Goal: Task Accomplishment & Management: Manage account settings

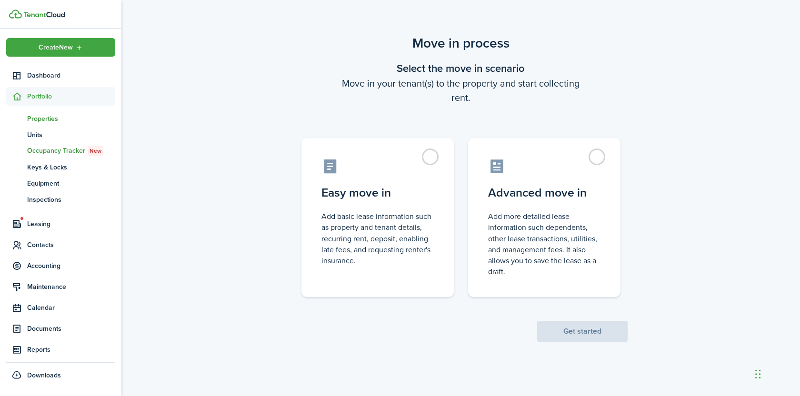
click at [44, 120] on span "Properties" at bounding box center [71, 119] width 88 height 10
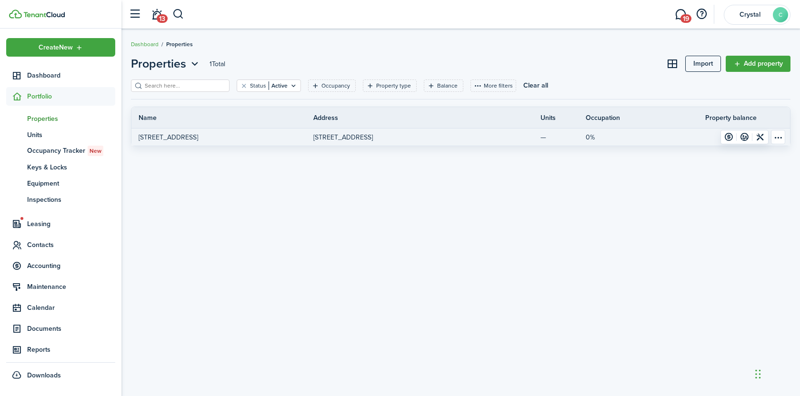
click at [198, 136] on p "[STREET_ADDRESS]" at bounding box center [169, 137] width 60 height 10
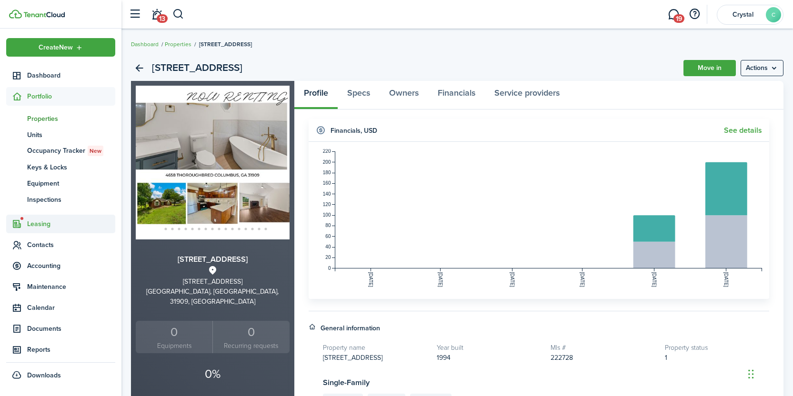
click at [38, 223] on span "Leasing" at bounding box center [71, 224] width 88 height 10
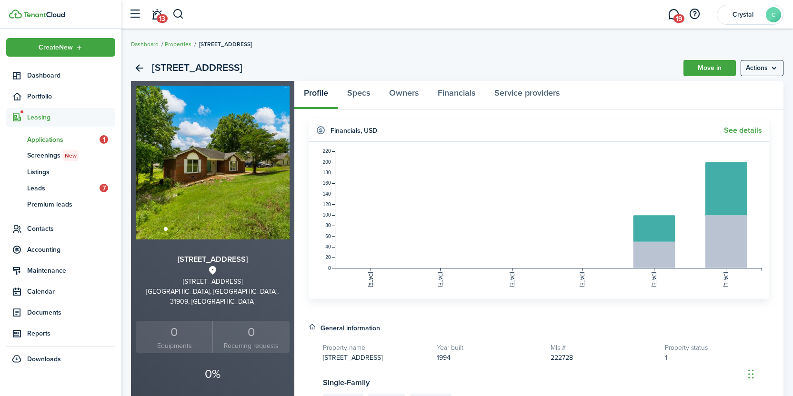
click at [35, 140] on span "Applications" at bounding box center [63, 140] width 72 height 10
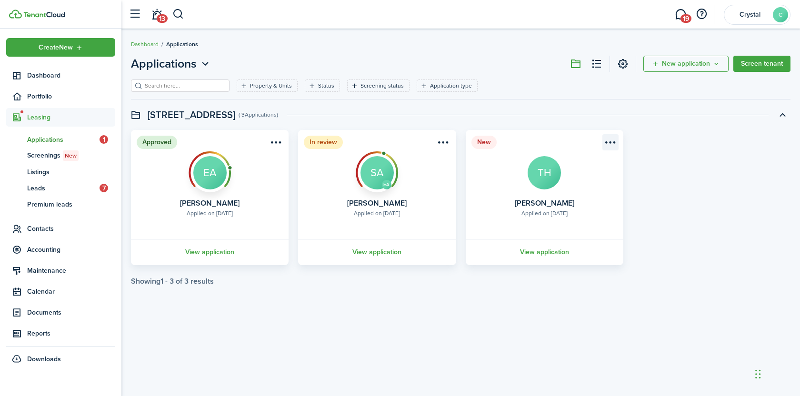
click at [607, 145] on menu-btn-icon "Open menu" at bounding box center [610, 142] width 16 height 16
click at [440, 143] on menu-btn-icon "Open menu" at bounding box center [443, 142] width 16 height 16
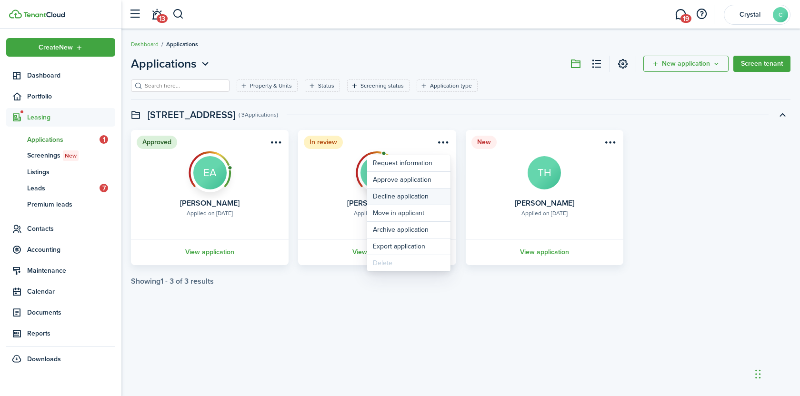
click at [422, 198] on button "Decline application" at bounding box center [408, 197] width 83 height 16
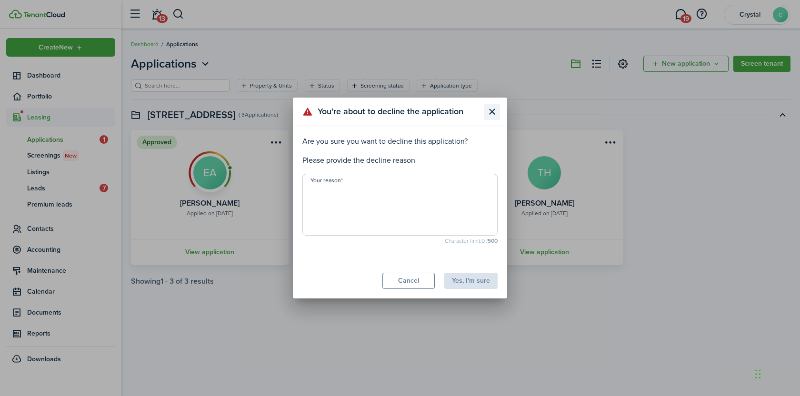
click at [492, 112] on button "Close modal" at bounding box center [492, 112] width 16 height 16
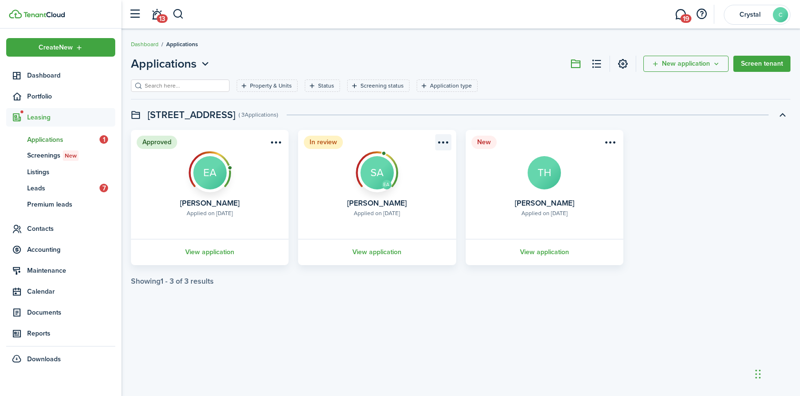
click at [440, 142] on menu-btn-icon "Open menu" at bounding box center [443, 142] width 16 height 16
click at [607, 141] on menu-btn-icon "Open menu" at bounding box center [610, 142] width 16 height 16
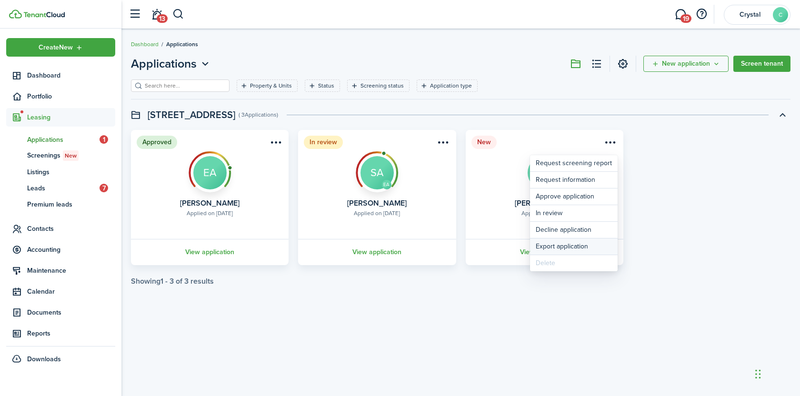
click at [578, 250] on button "Export application" at bounding box center [574, 247] width 88 height 17
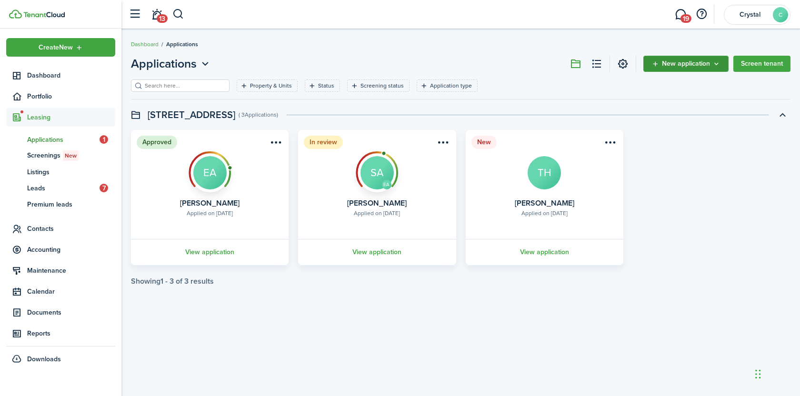
click at [680, 67] on span "New application" at bounding box center [686, 63] width 48 height 7
click at [680, 104] on button "Invite to apply" at bounding box center [687, 101] width 83 height 16
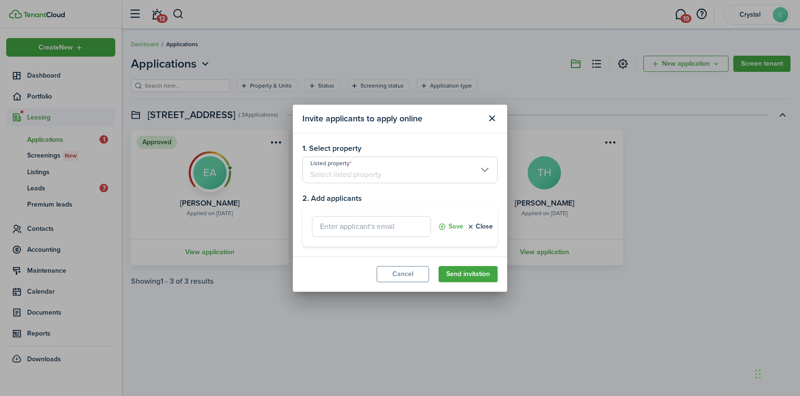
click at [347, 165] on input "Listed property" at bounding box center [399, 170] width 195 height 27
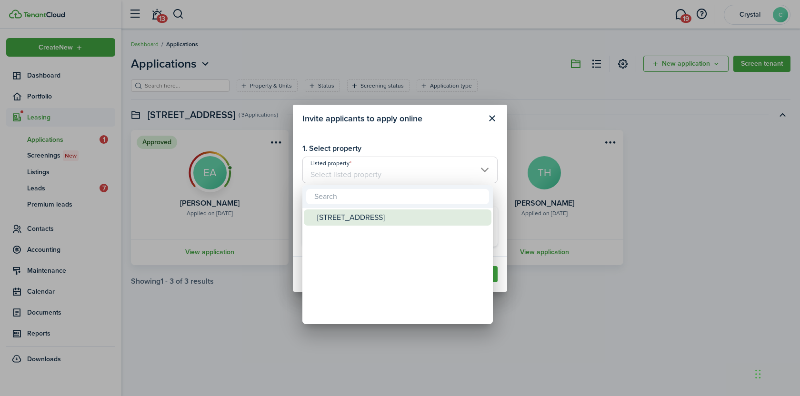
click at [346, 216] on div "[STREET_ADDRESS]" at bounding box center [401, 218] width 169 height 16
type input "[STREET_ADDRESS]"
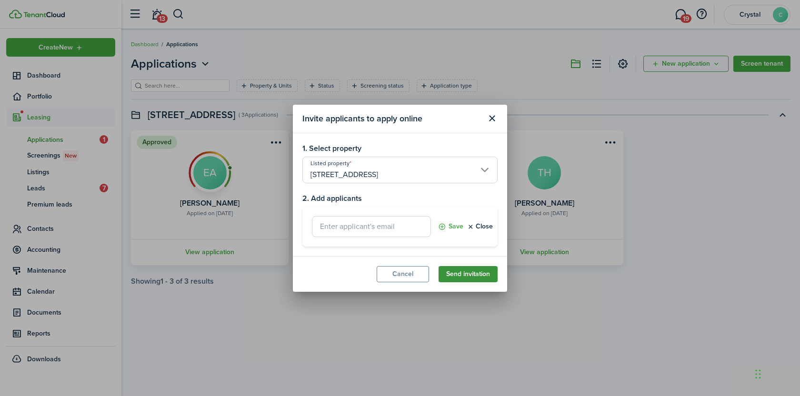
click at [470, 273] on button "Send invitation" at bounding box center [468, 274] width 59 height 16
click at [359, 230] on input "text" at bounding box center [371, 226] width 119 height 21
type input "[EMAIL_ADDRESS][DOMAIN_NAME]"
click at [462, 273] on button "Send invitation" at bounding box center [468, 274] width 59 height 16
click at [459, 277] on button "Send invitation" at bounding box center [468, 274] width 59 height 16
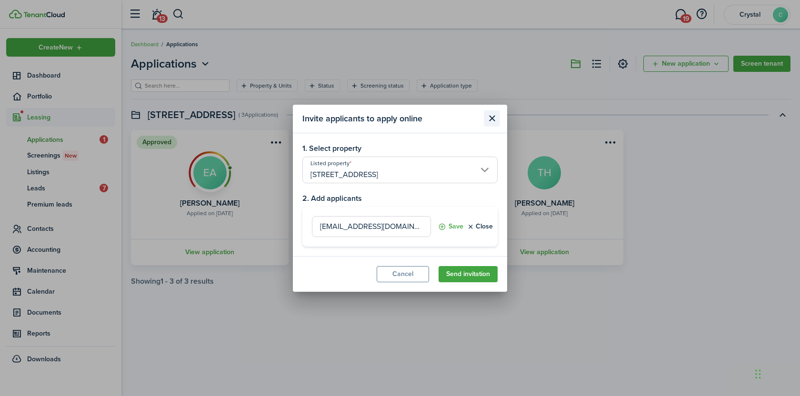
click at [494, 120] on button "Close modal" at bounding box center [492, 118] width 16 height 16
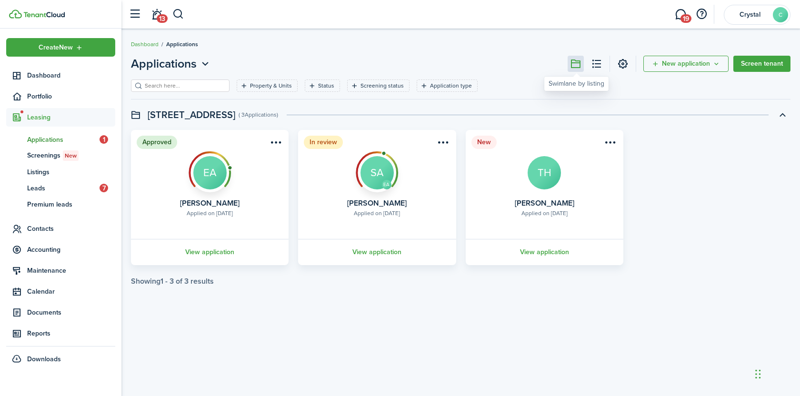
click at [578, 66] on button at bounding box center [576, 64] width 16 height 16
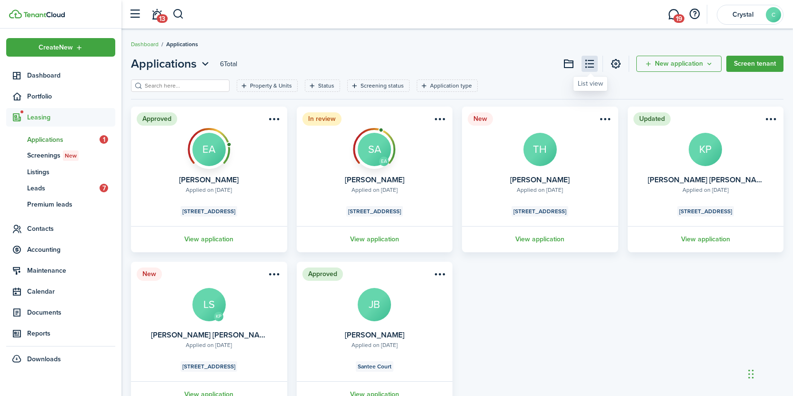
click at [597, 64] on button at bounding box center [589, 64] width 16 height 16
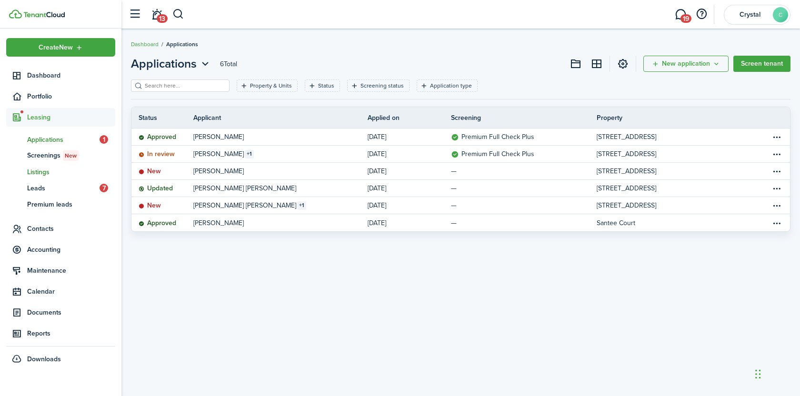
click at [40, 176] on span "Listings" at bounding box center [71, 172] width 88 height 10
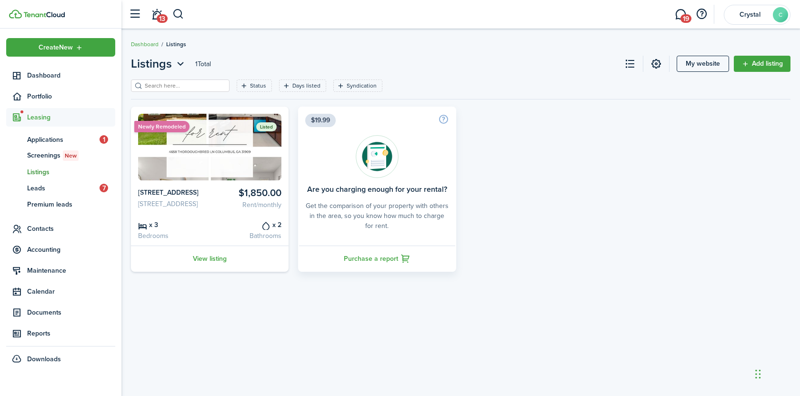
click at [212, 164] on img at bounding box center [209, 147] width 143 height 67
click at [208, 272] on link "View listing" at bounding box center [210, 259] width 158 height 26
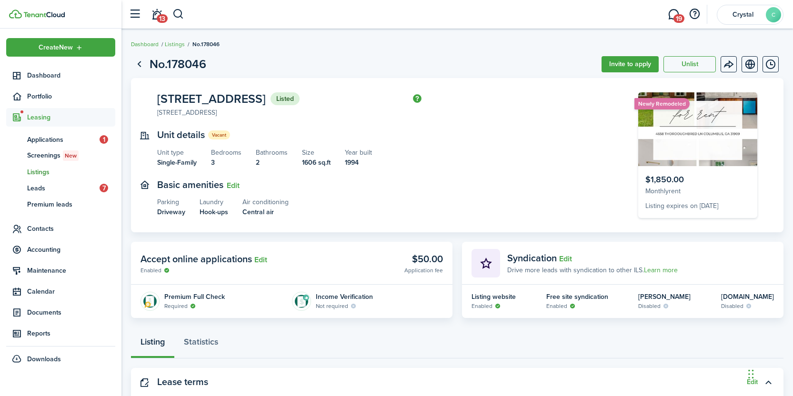
click at [680, 139] on img at bounding box center [697, 129] width 119 height 74
click at [725, 68] on menu-btn-icon "Open menu" at bounding box center [728, 64] width 16 height 16
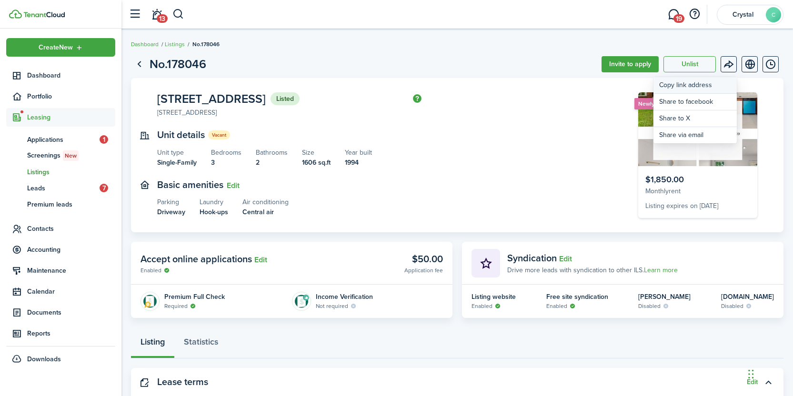
click at [709, 85] on button "Copy link address" at bounding box center [694, 85] width 83 height 17
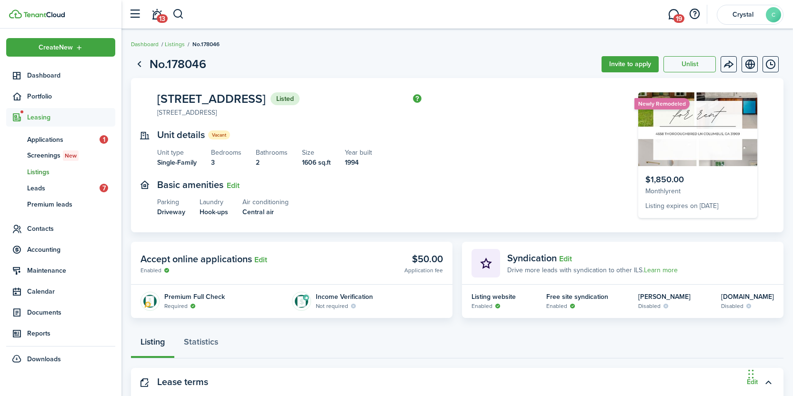
click at [673, 153] on img at bounding box center [697, 129] width 119 height 74
click at [730, 67] on menu-btn-icon "Open menu" at bounding box center [728, 64] width 16 height 16
click at [728, 66] on menu-btn-icon "Open menu" at bounding box center [728, 64] width 16 height 16
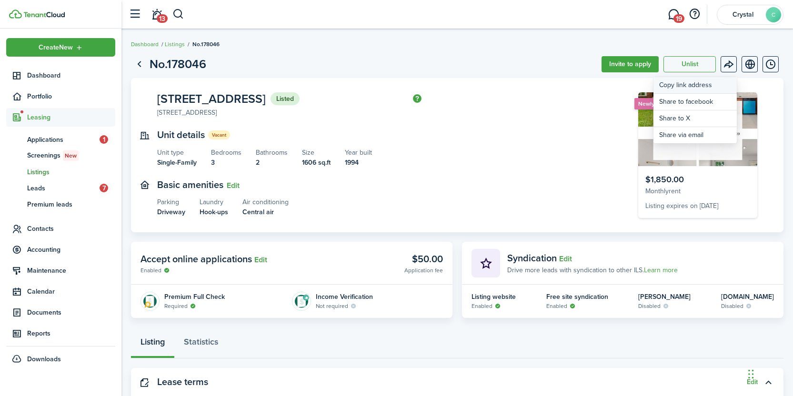
click at [705, 83] on button "Copy link address" at bounding box center [694, 85] width 83 height 17
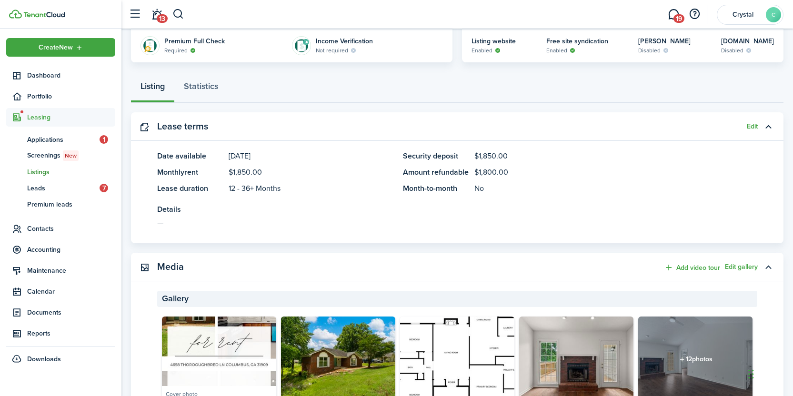
scroll to position [346, 0]
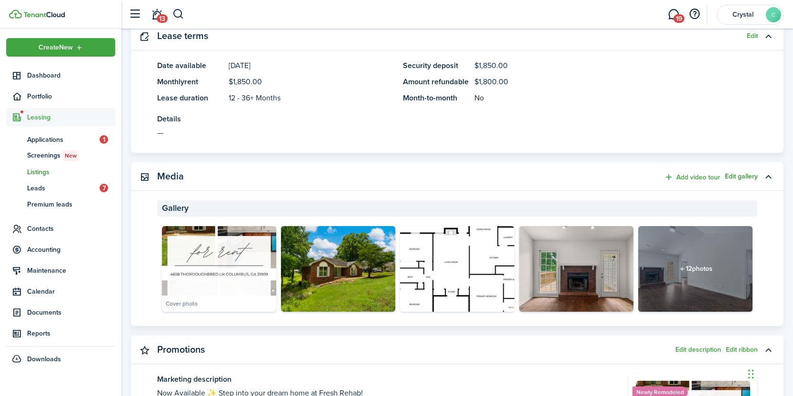
click at [747, 177] on button "Edit gallery" at bounding box center [741, 177] width 33 height 8
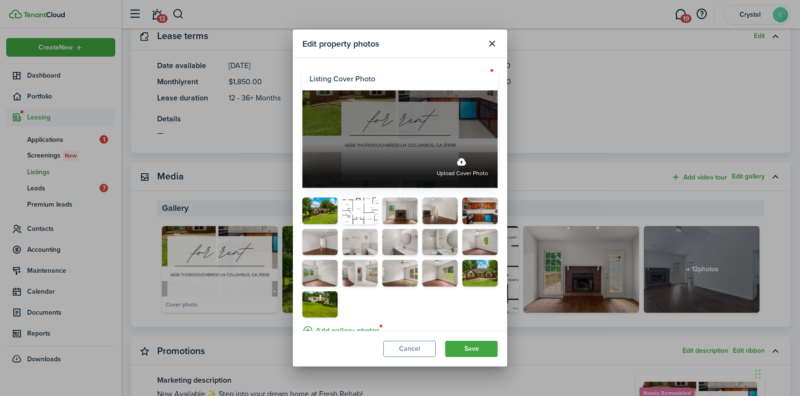
click at [448, 169] on span "Upload cover photo" at bounding box center [462, 174] width 51 height 10
click at [302, 144] on input "Upload cover photo" at bounding box center [302, 144] width 0 height 0
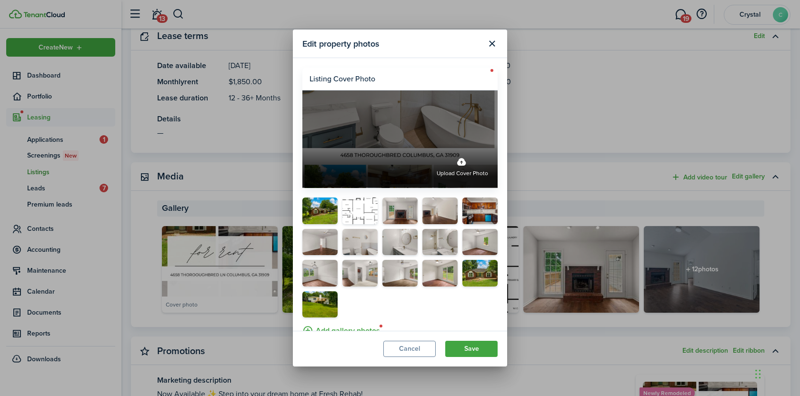
drag, startPoint x: 418, startPoint y: 155, endPoint x: 413, endPoint y: 115, distance: 40.8
click at [413, 115] on label "Upload cover photo" at bounding box center [399, 139] width 195 height 98
click at [302, 144] on input "Upload cover photo" at bounding box center [302, 144] width 0 height 0
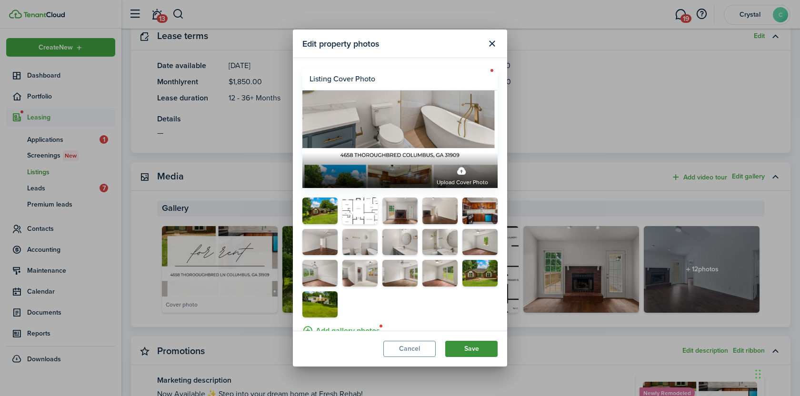
click at [472, 349] on button "Save" at bounding box center [471, 349] width 52 height 16
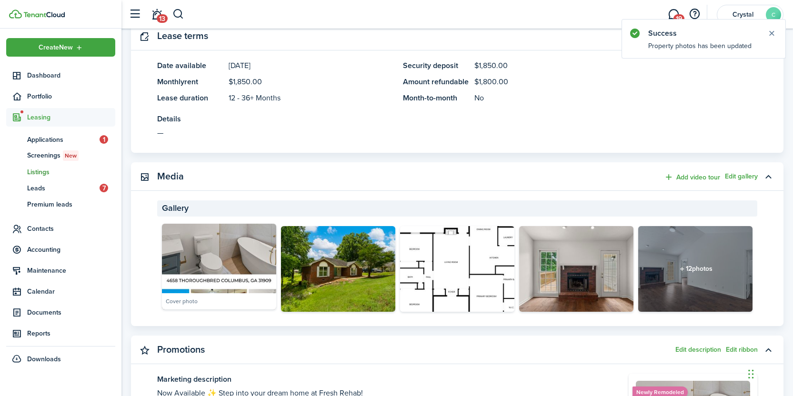
click at [242, 277] on img at bounding box center [219, 267] width 114 height 86
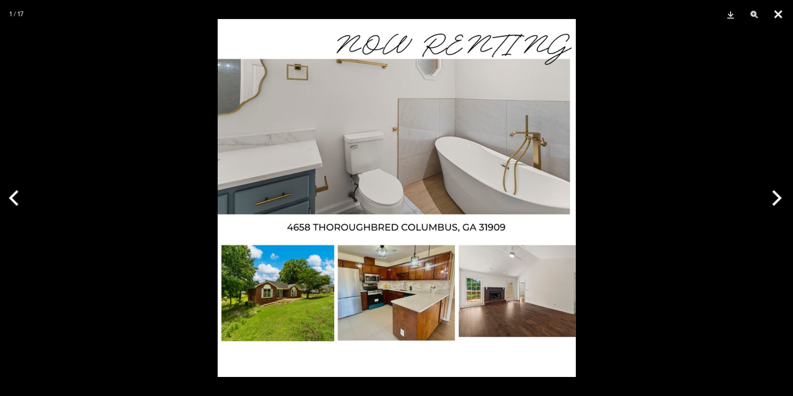
click at [773, 10] on button "Close" at bounding box center [778, 14] width 24 height 29
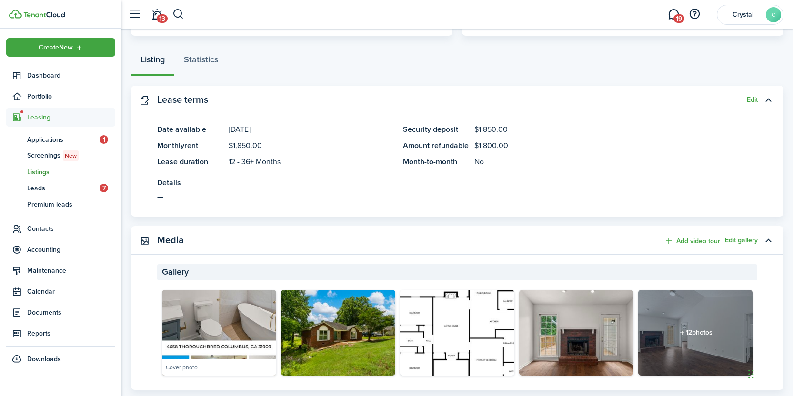
scroll to position [0, 0]
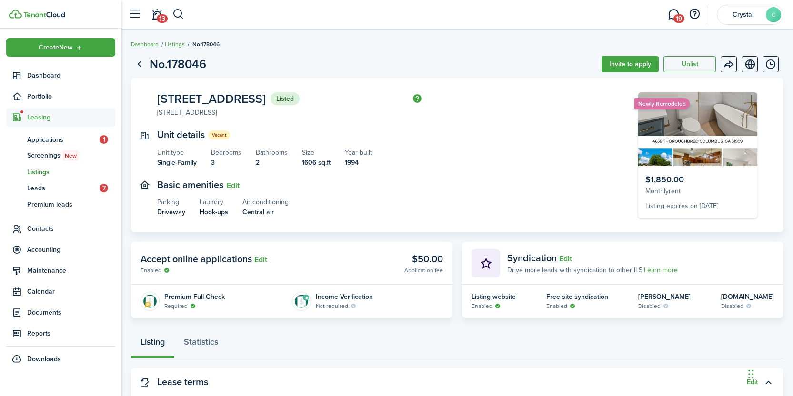
click at [40, 171] on span "Listings" at bounding box center [71, 172] width 88 height 10
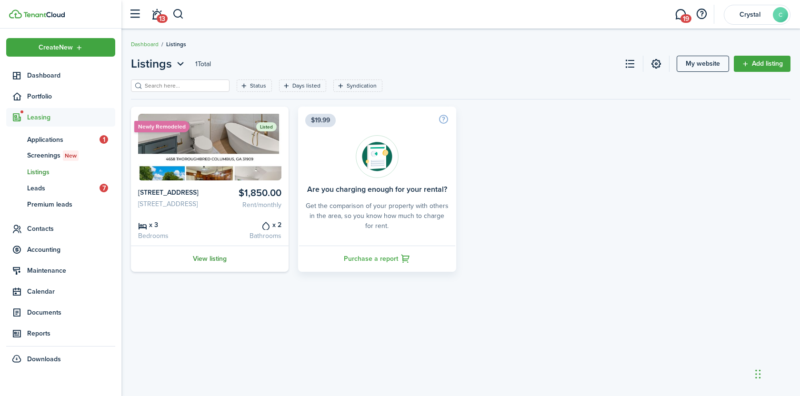
click at [211, 272] on link "View listing" at bounding box center [210, 259] width 158 height 26
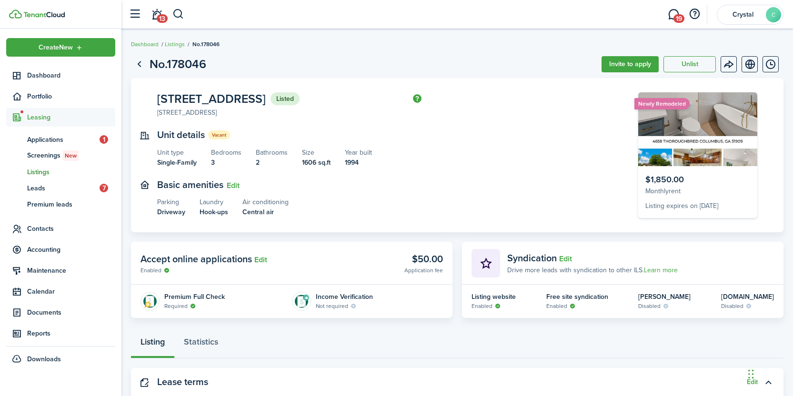
click at [694, 145] on img at bounding box center [697, 129] width 119 height 74
click at [700, 124] on img at bounding box center [697, 129] width 119 height 74
click at [696, 151] on img at bounding box center [697, 129] width 119 height 74
click at [694, 207] on div "Listing expires on [DATE]" at bounding box center [697, 206] width 105 height 10
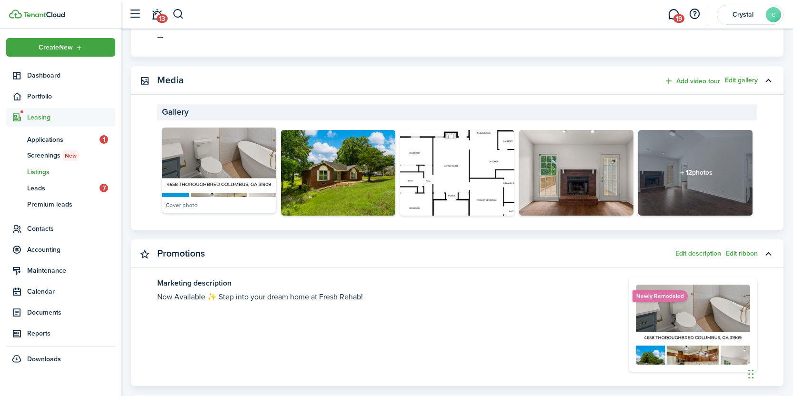
scroll to position [472, 0]
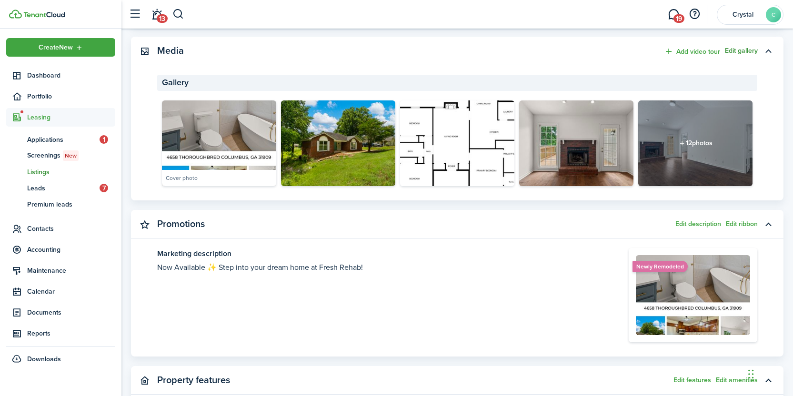
click at [743, 48] on button "Edit gallery" at bounding box center [741, 51] width 33 height 8
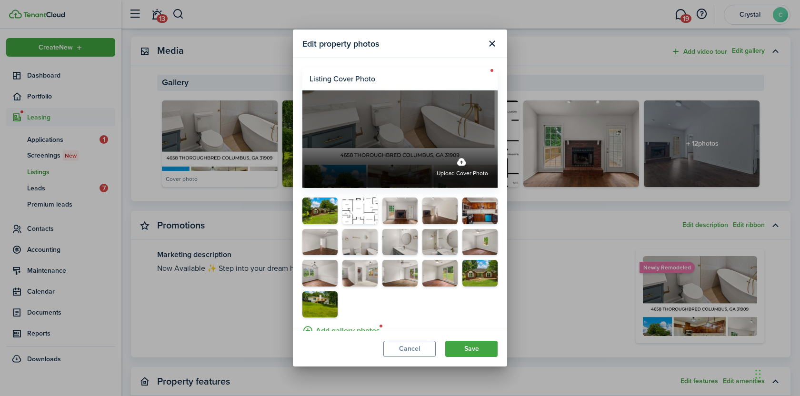
click at [352, 151] on div "Upload cover photo" at bounding box center [399, 166] width 195 height 44
click at [302, 144] on input "Upload cover photo" at bounding box center [302, 144] width 0 height 0
click at [453, 159] on label "Upload cover photo" at bounding box center [462, 165] width 51 height 25
click at [302, 144] on input "Upload cover photo" at bounding box center [302, 144] width 0 height 0
drag, startPoint x: 404, startPoint y: 160, endPoint x: 405, endPoint y: 129, distance: 31.9
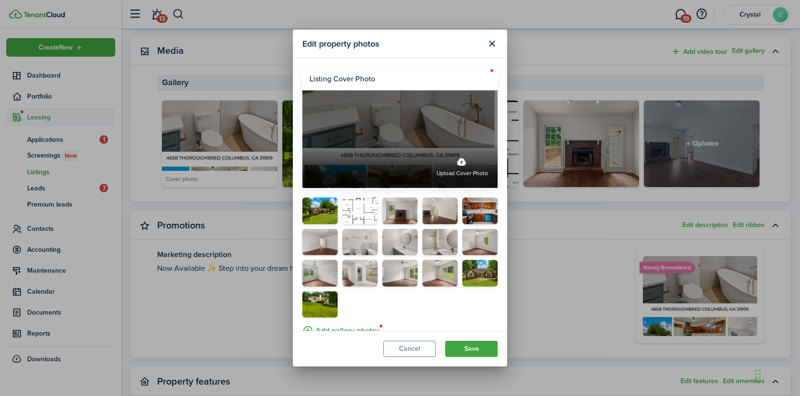
click at [405, 129] on label "Upload cover photo" at bounding box center [399, 139] width 195 height 98
click at [302, 144] on input "Upload cover photo" at bounding box center [302, 144] width 0 height 0
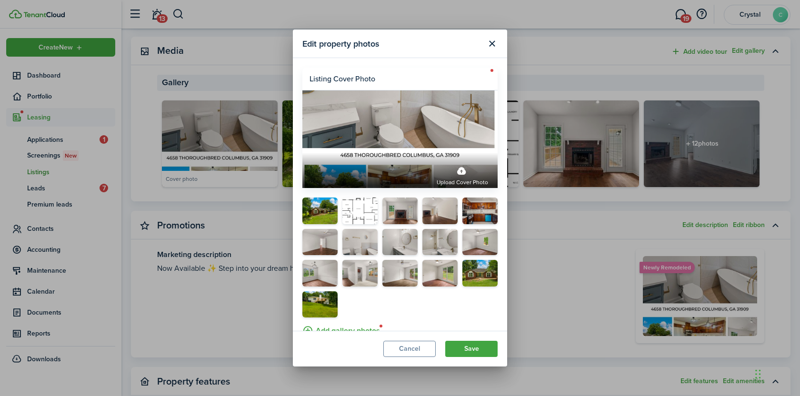
click at [343, 322] on label "Add gallery photos" at bounding box center [341, 329] width 78 height 15
click at [302, 322] on input "Add gallery photos" at bounding box center [302, 322] width 0 height 0
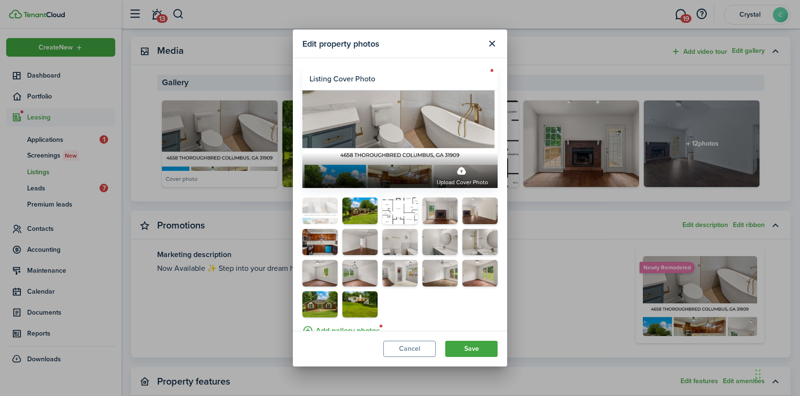
drag, startPoint x: 357, startPoint y: 300, endPoint x: 318, endPoint y: 206, distance: 102.2
click at [472, 350] on button "Save" at bounding box center [471, 349] width 52 height 16
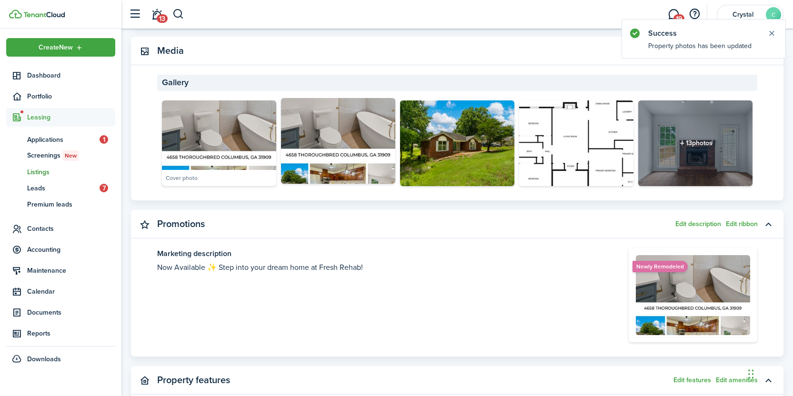
click at [333, 170] on img at bounding box center [338, 141] width 114 height 86
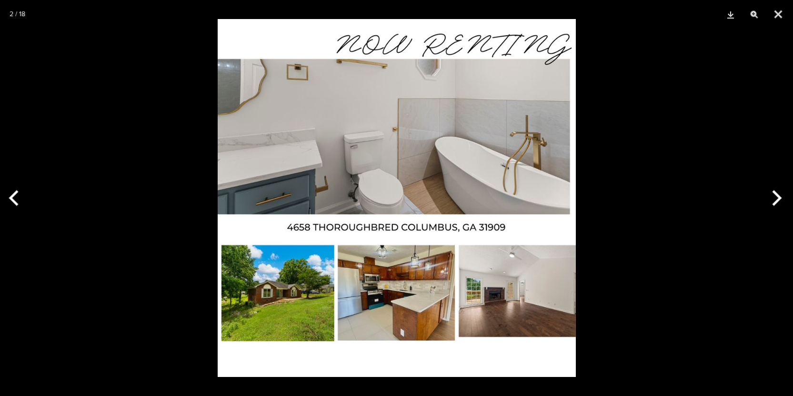
click at [618, 231] on div at bounding box center [396, 198] width 793 height 396
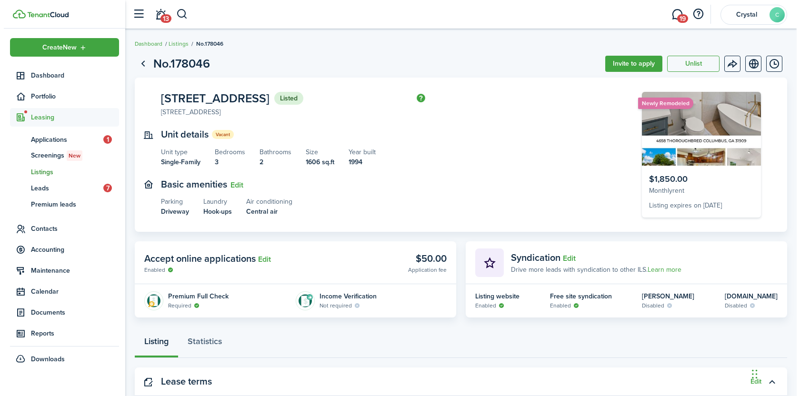
scroll to position [0, 0]
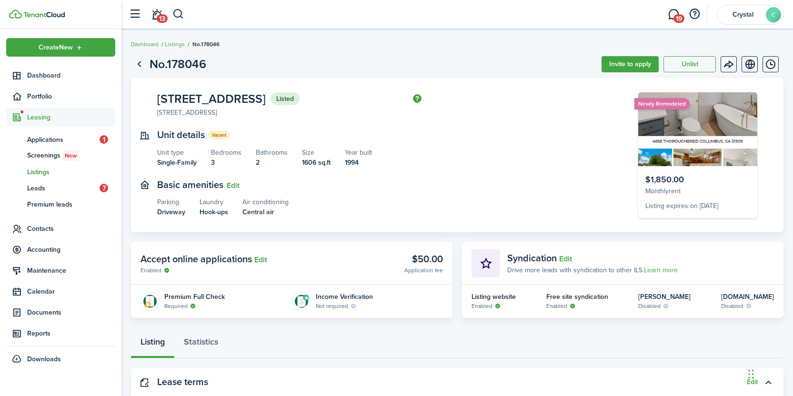
click at [33, 171] on span "Listings" at bounding box center [71, 172] width 88 height 10
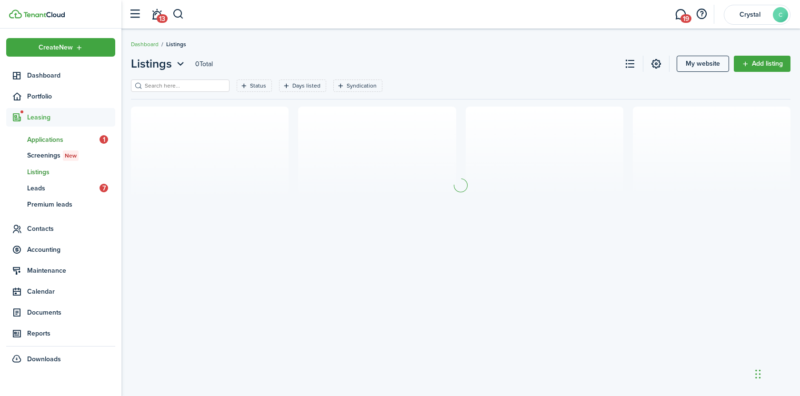
click at [50, 141] on span "Applications" at bounding box center [63, 140] width 72 height 10
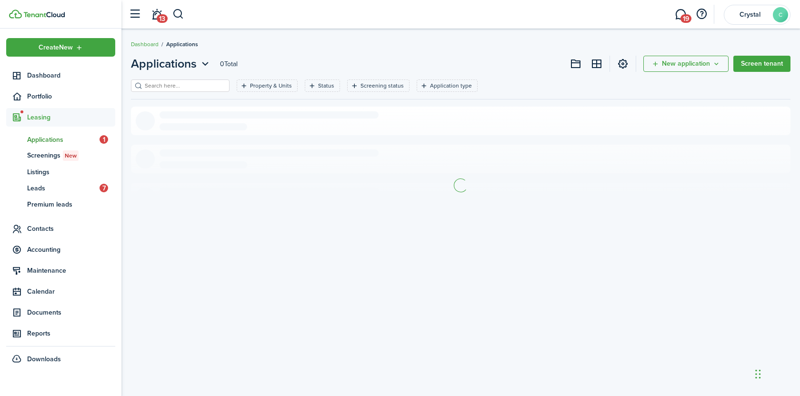
click at [40, 138] on span "Applications" at bounding box center [63, 140] width 72 height 10
click at [65, 155] on span "New" at bounding box center [71, 155] width 12 height 9
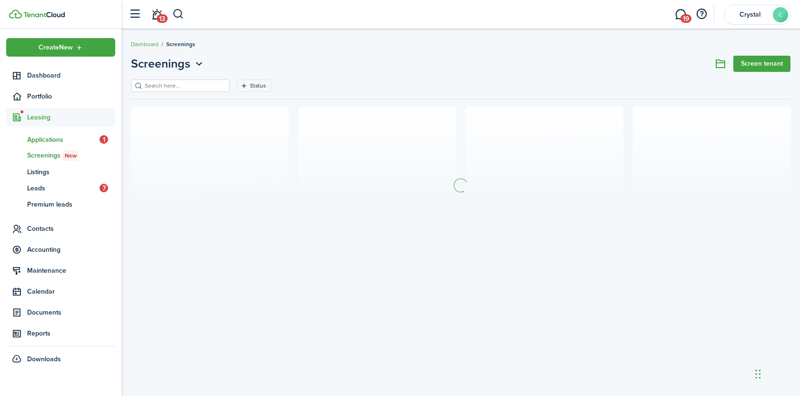
click at [49, 141] on span "Applications" at bounding box center [63, 140] width 72 height 10
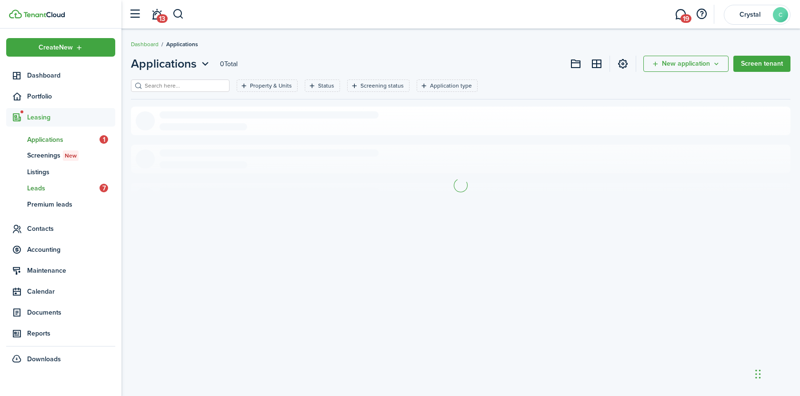
click at [32, 187] on span "Leads" at bounding box center [63, 188] width 72 height 10
